Goal: Information Seeking & Learning: Learn about a topic

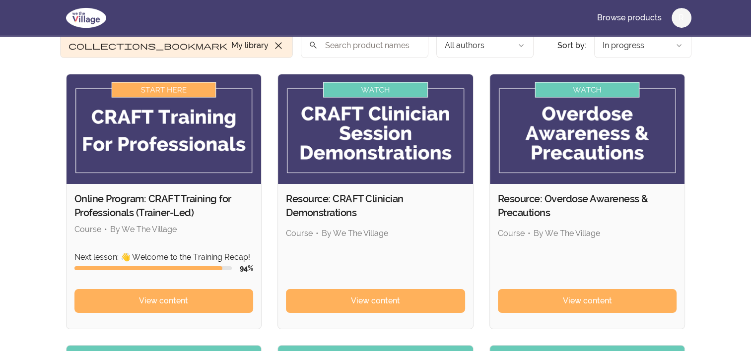
scroll to position [149, 0]
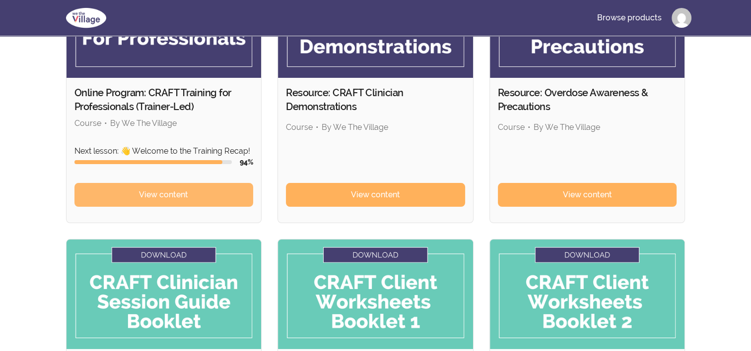
click at [167, 193] on span "View content" at bounding box center [163, 195] width 49 height 12
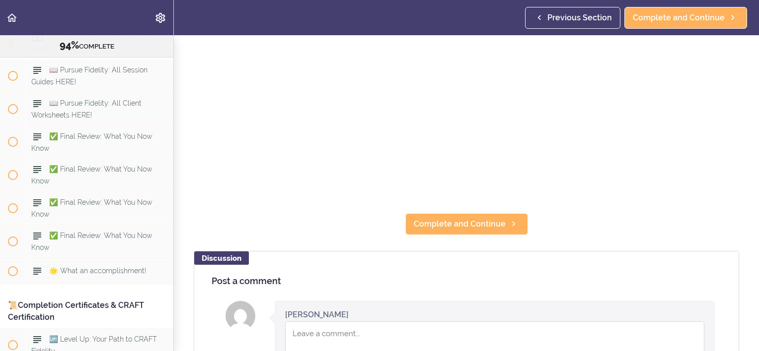
scroll to position [348, 0]
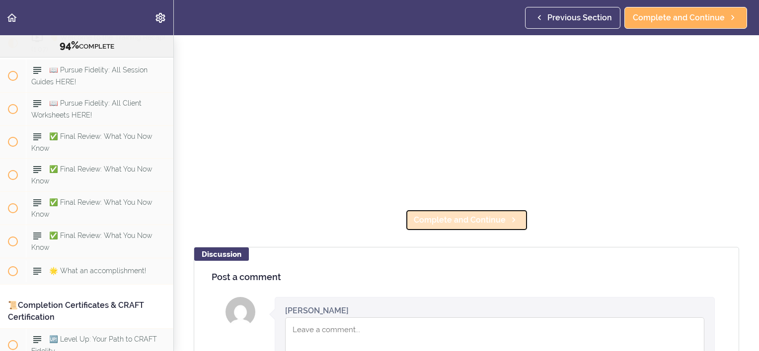
click at [455, 216] on span "Complete and Continue" at bounding box center [460, 220] width 92 height 12
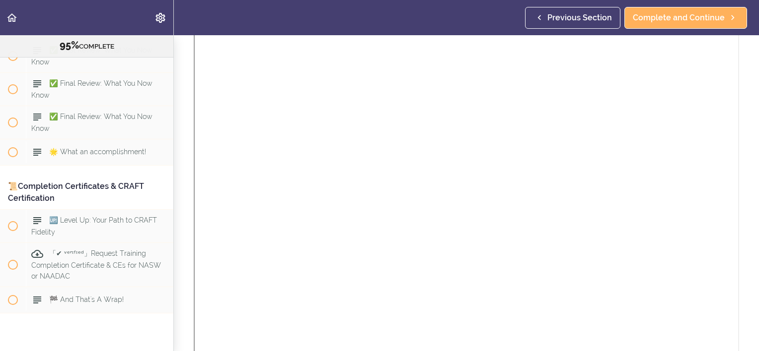
scroll to position [745, 0]
drag, startPoint x: 730, startPoint y: 127, endPoint x: 738, endPoint y: 311, distance: 184.8
click at [738, 311] on div "CRAFT_Clinician_Session_Guide_Booklet_(printer_friendly).pdf" at bounding box center [466, 218] width 560 height 471
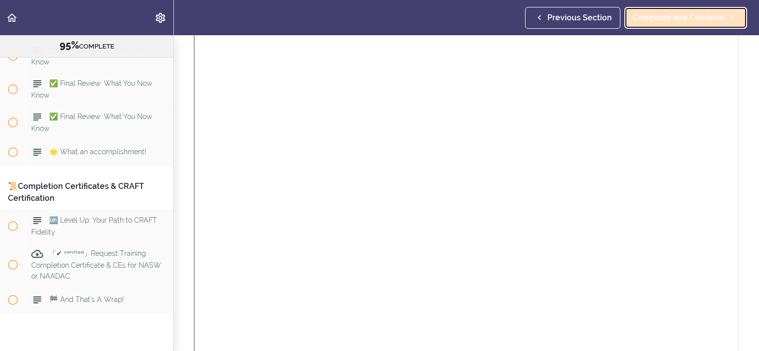
click at [683, 19] on span "Complete and Continue" at bounding box center [678, 18] width 92 height 12
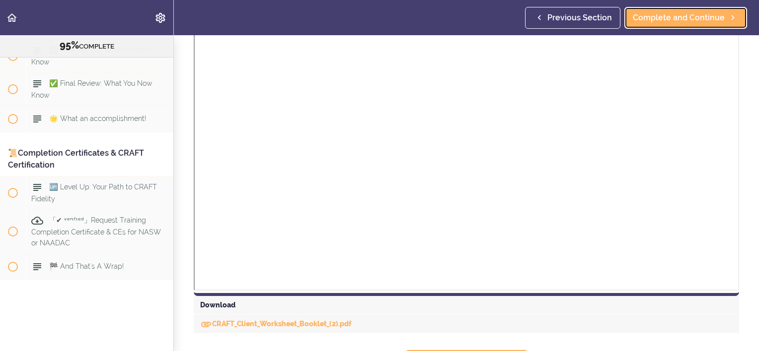
scroll to position [893, 0]
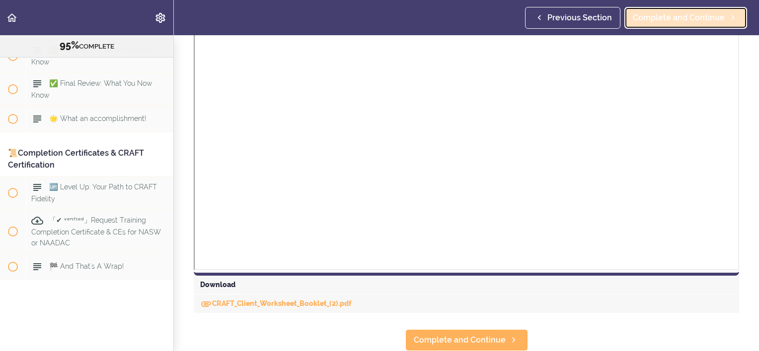
click at [696, 21] on span "Complete and Continue" at bounding box center [678, 18] width 92 height 12
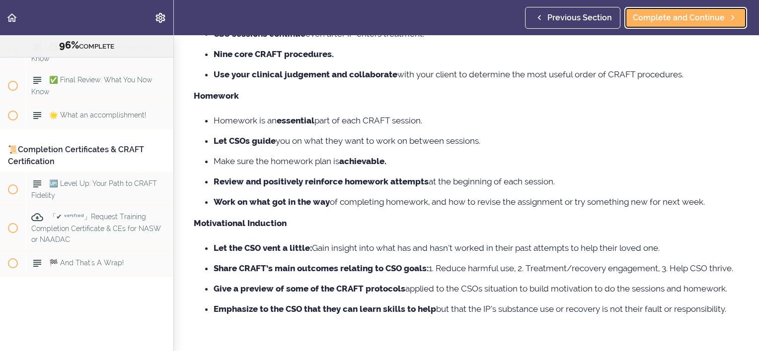
scroll to position [230, 0]
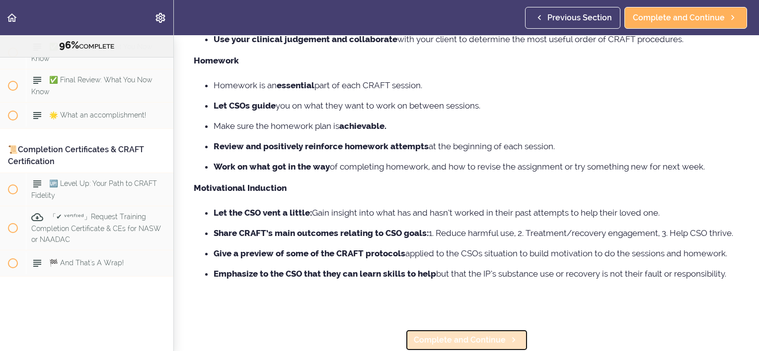
click at [478, 335] on span "Complete and Continue" at bounding box center [460, 341] width 92 height 12
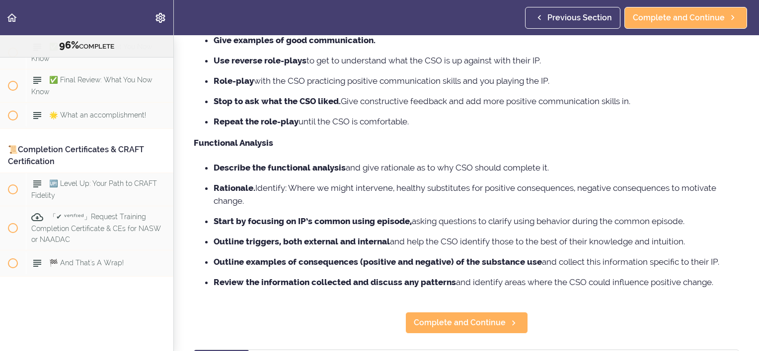
scroll to position [447, 0]
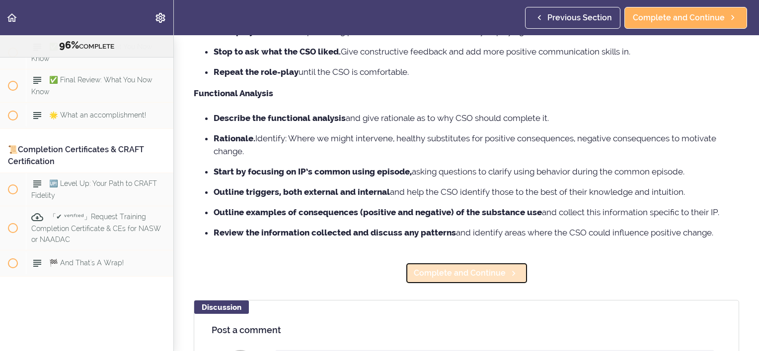
click at [471, 279] on span "Complete and Continue" at bounding box center [460, 274] width 92 height 12
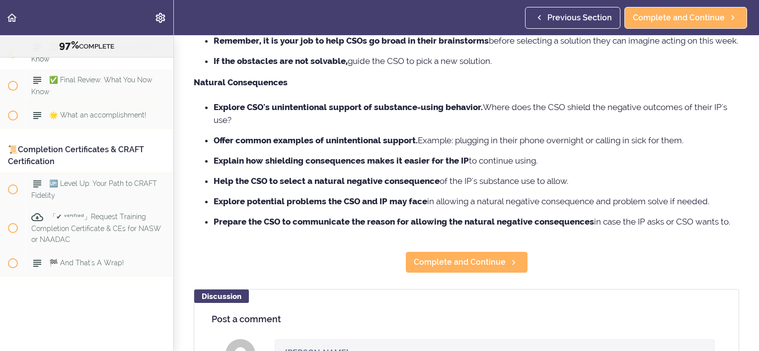
scroll to position [447, 0]
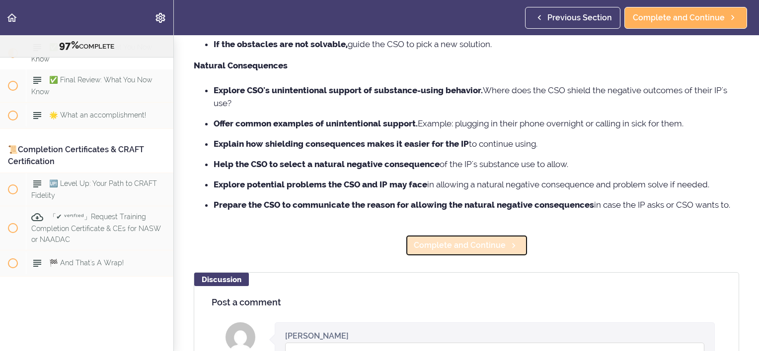
click at [459, 252] on span "Complete and Continue" at bounding box center [460, 246] width 92 height 12
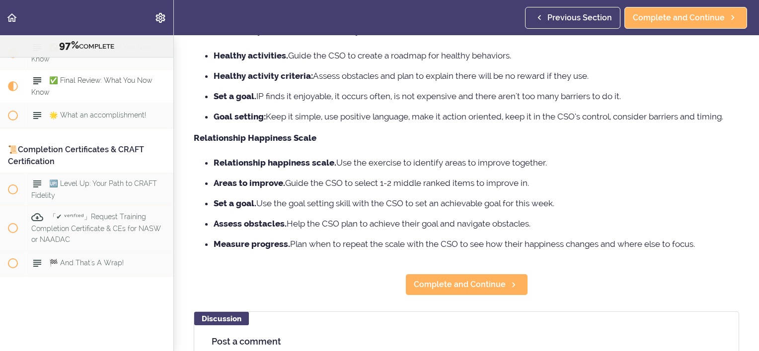
scroll to position [348, 0]
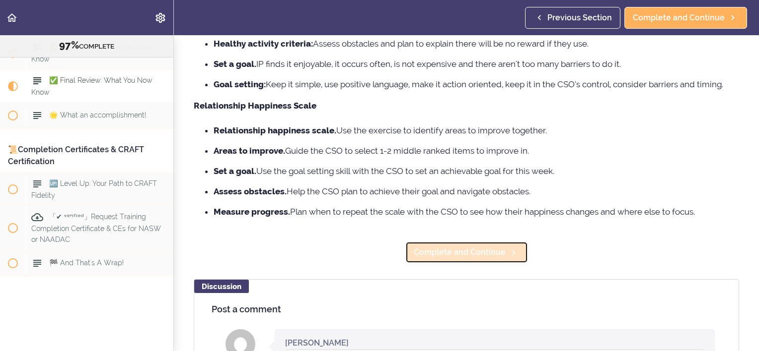
click at [447, 256] on span "Complete and Continue" at bounding box center [460, 253] width 92 height 12
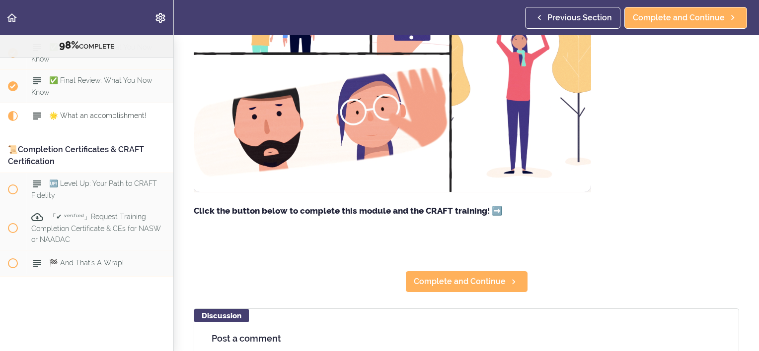
scroll to position [199, 0]
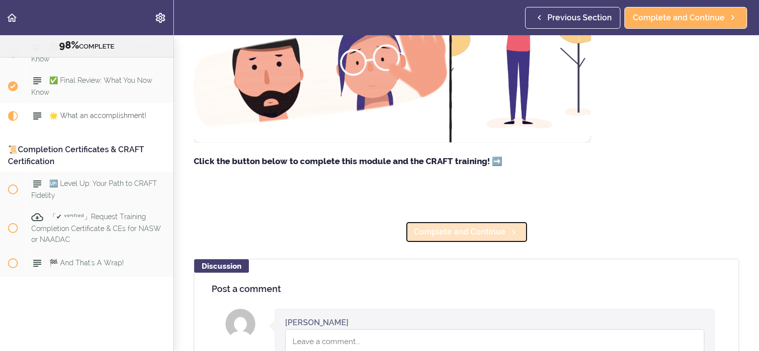
click at [460, 238] on span "Complete and Continue" at bounding box center [460, 232] width 92 height 12
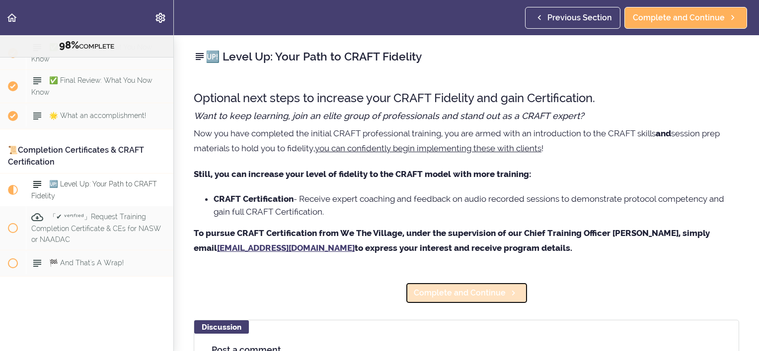
click at [447, 288] on span "Complete and Continue" at bounding box center [460, 293] width 92 height 12
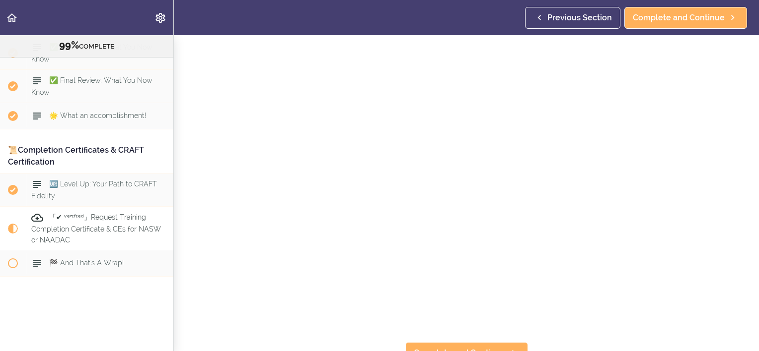
scroll to position [179, 0]
click at [475, 335] on span "Complete and Continue" at bounding box center [460, 341] width 92 height 12
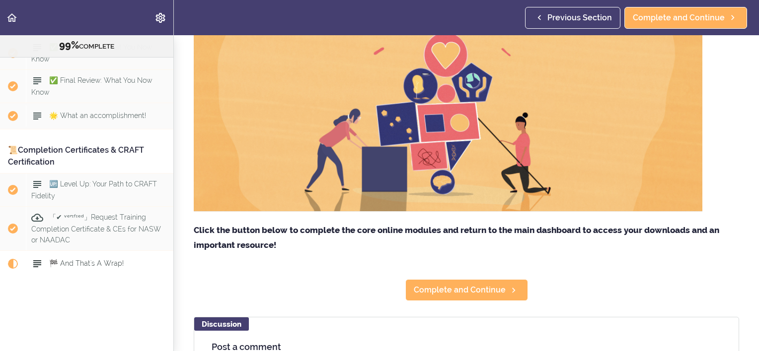
scroll to position [298, 0]
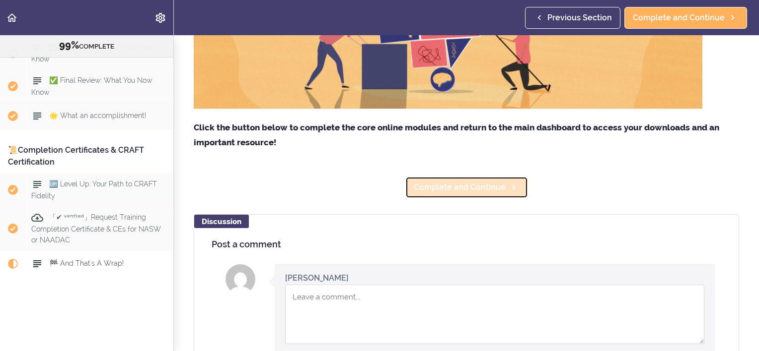
click at [454, 190] on span "Complete and Continue" at bounding box center [460, 188] width 92 height 12
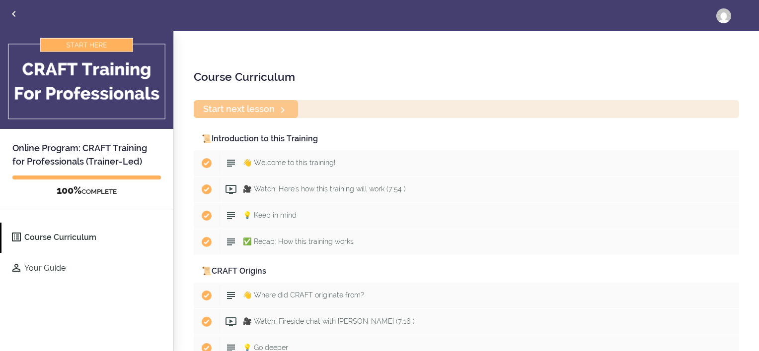
click at [250, 109] on div "Start next lesson" at bounding box center [466, 108] width 545 height 17
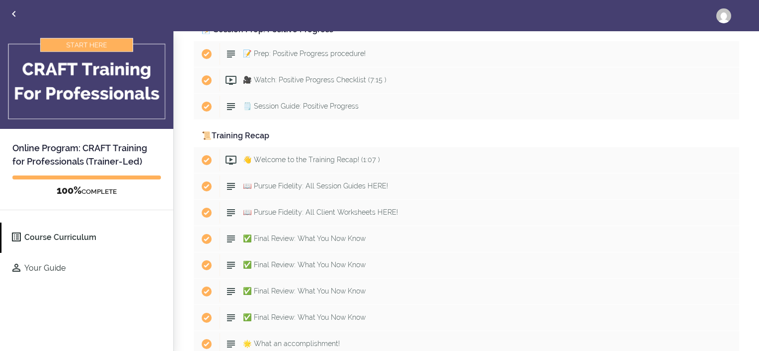
scroll to position [5128, 0]
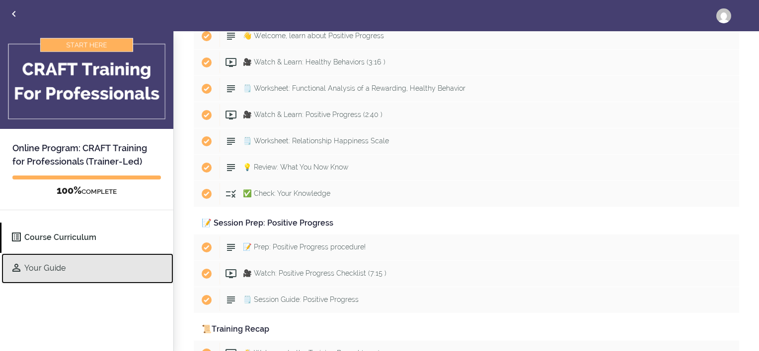
click at [62, 266] on link "Your Guide" at bounding box center [87, 269] width 172 height 30
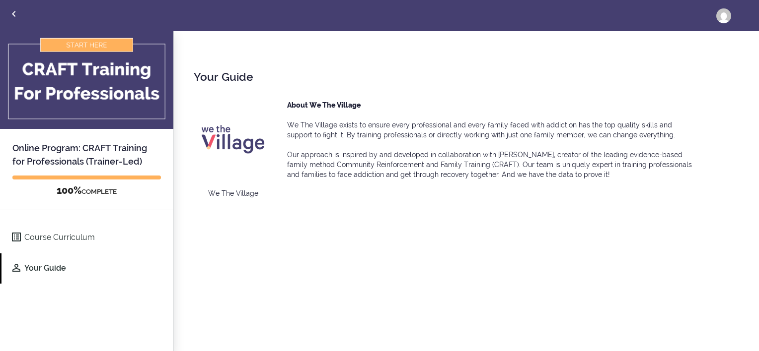
click at [86, 44] on img at bounding box center [86, 80] width 173 height 98
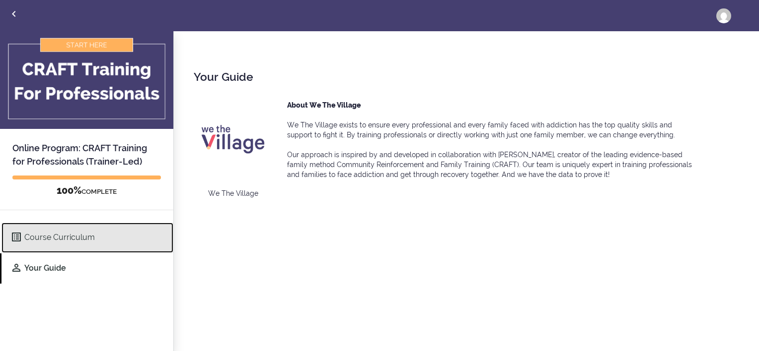
click at [62, 233] on link "Course Curriculum" at bounding box center [87, 238] width 172 height 30
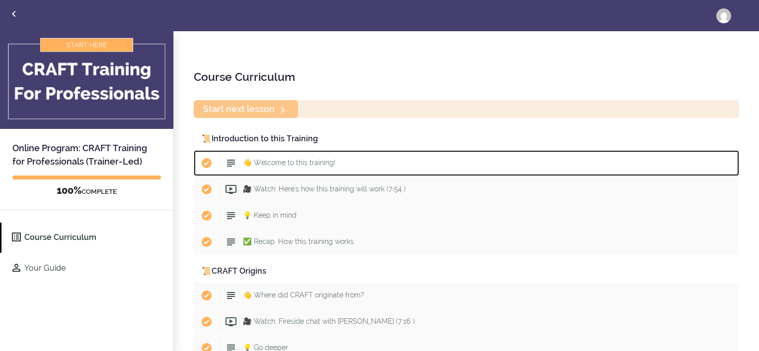
click at [277, 165] on span "👋 Welcome to this training!" at bounding box center [289, 163] width 92 height 8
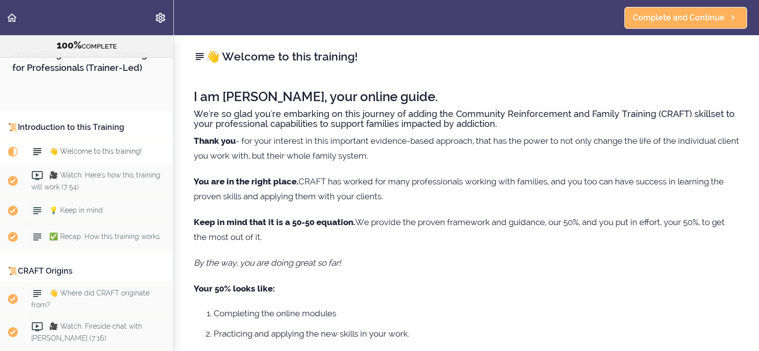
scroll to position [79, 0]
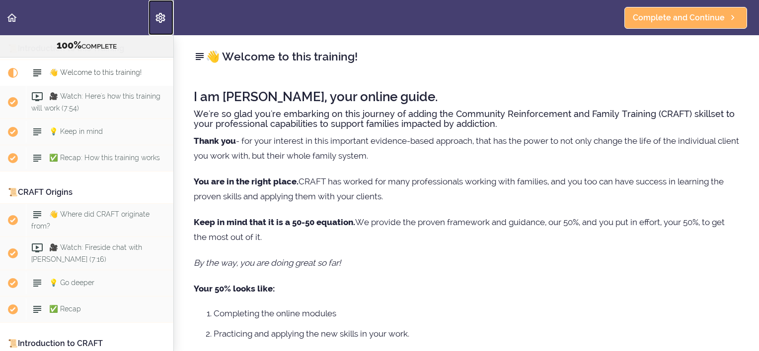
click at [163, 13] on icon "Settings Menu" at bounding box center [160, 18] width 12 height 12
click at [15, 21] on use "Back to course curriculum" at bounding box center [12, 17] width 10 height 8
